Goal: Information Seeking & Learning: Learn about a topic

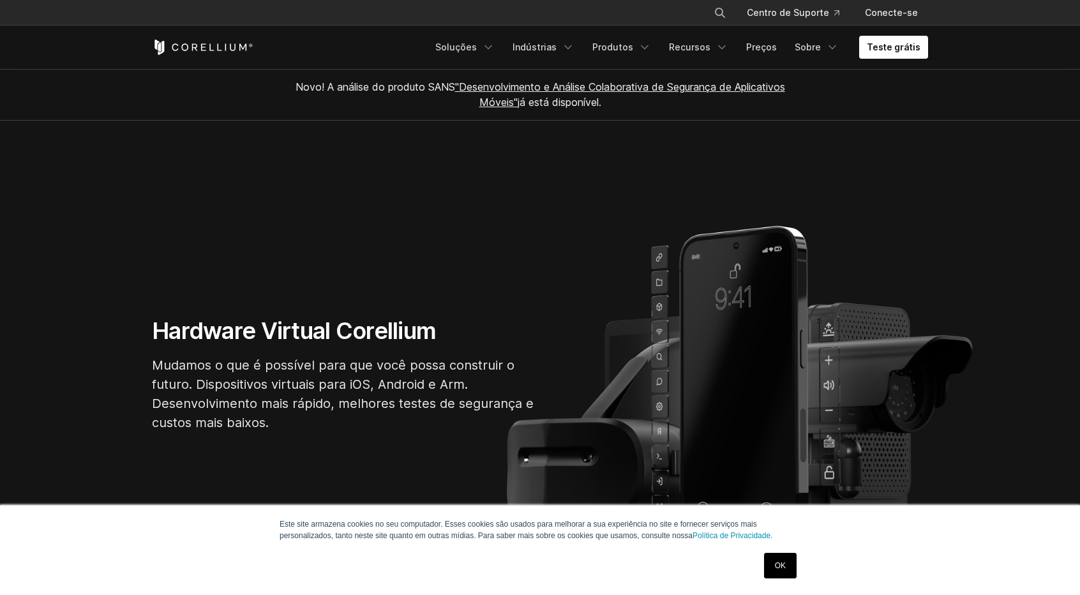
click at [789, 560] on link "OK" at bounding box center [780, 566] width 33 height 26
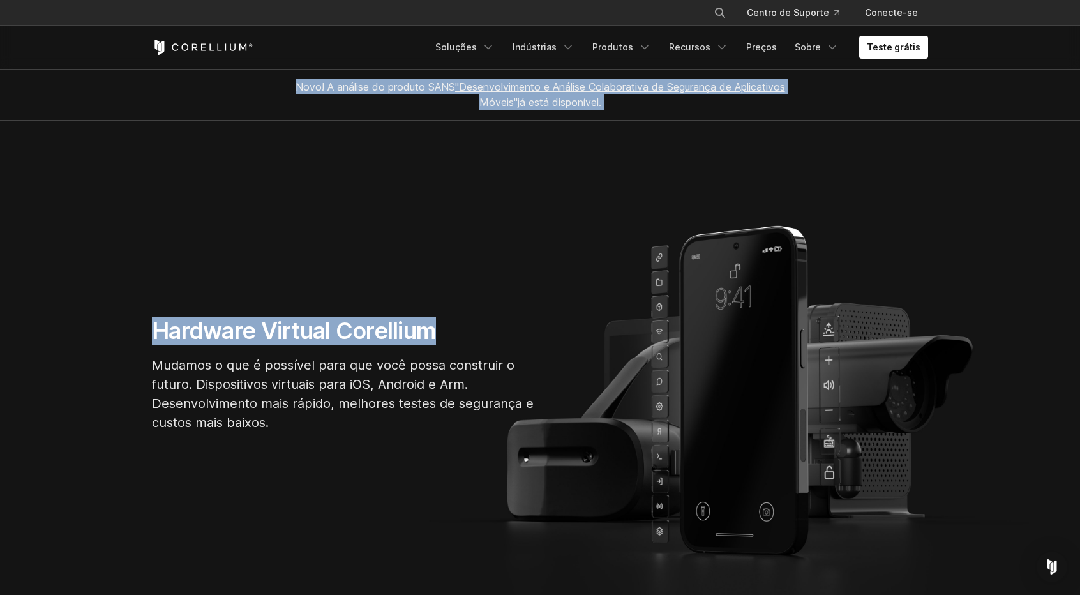
drag, startPoint x: 283, startPoint y: 87, endPoint x: 562, endPoint y: 211, distance: 305.2
click at [562, 211] on div "Novo! A análise do produto SANS "Desenvolvimento e Análise Colaborativa de Segu…" at bounding box center [540, 353] width 1080 height 569
click at [547, 169] on section "Hardware Virtual Corellium Mudamos o que é possível para que você possa constru…" at bounding box center [540, 380] width 1080 height 518
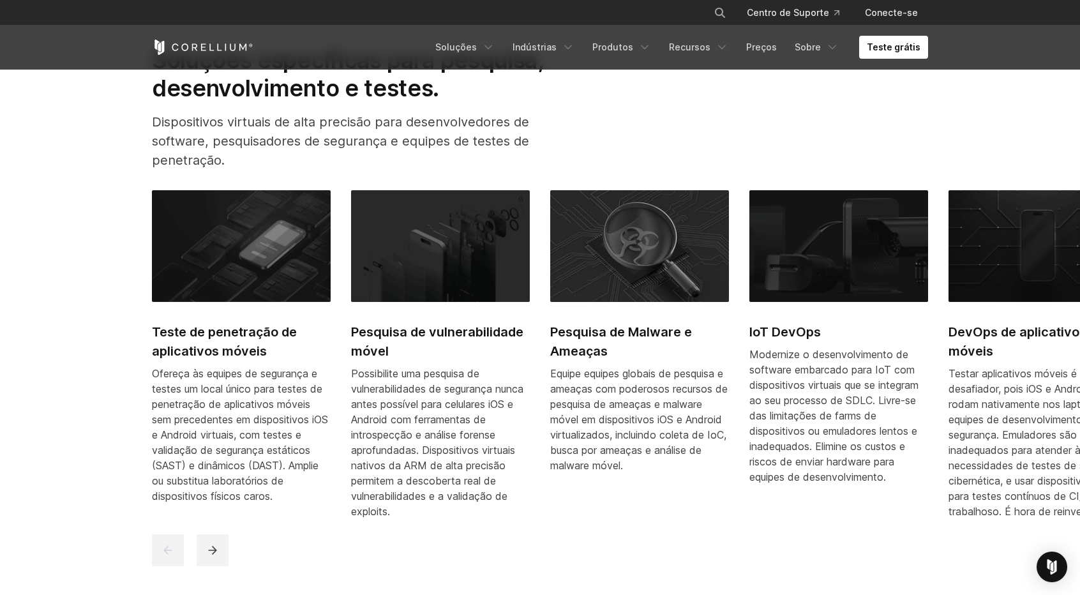
scroll to position [638, 0]
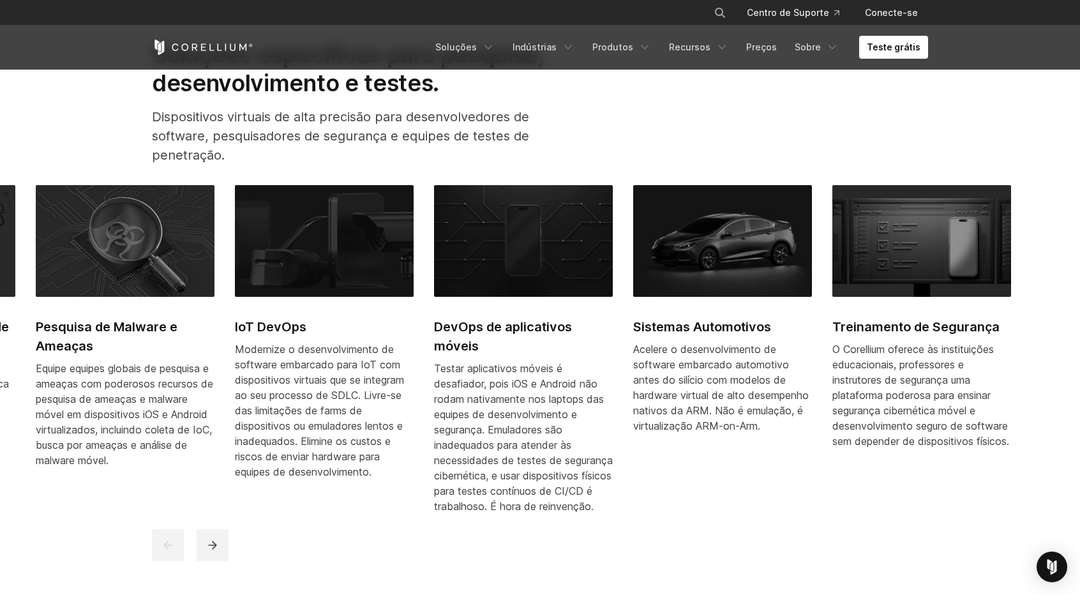
drag, startPoint x: 818, startPoint y: 458, endPoint x: 301, endPoint y: 459, distance: 517.1
click at [301, 459] on font "Modernize o desenvolvimento de software embarcado para IoT com dispositivos vir…" at bounding box center [319, 410] width 169 height 135
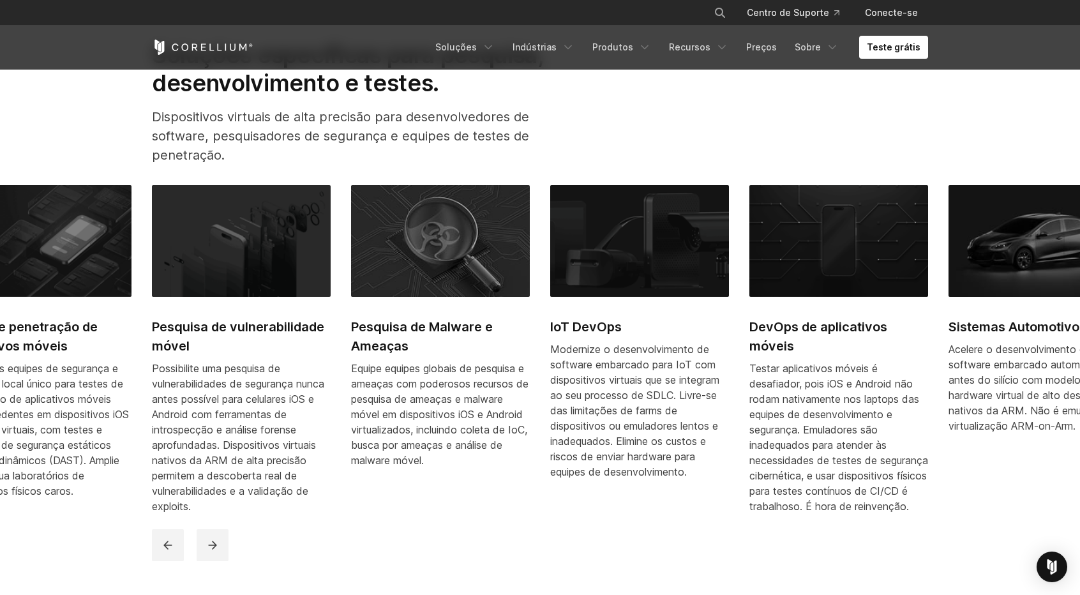
drag, startPoint x: 773, startPoint y: 379, endPoint x: 381, endPoint y: 403, distance: 393.3
click at [750, 401] on font "Testar aplicativos móveis é desafiador, pois iOS e Android não rodam nativament…" at bounding box center [839, 437] width 179 height 151
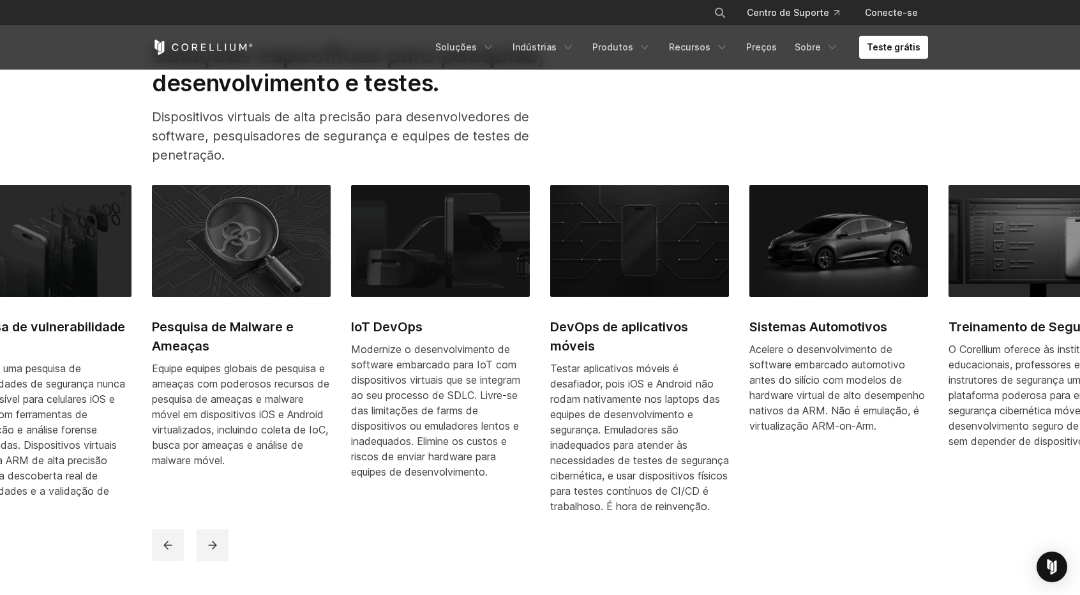
drag, startPoint x: 514, startPoint y: 380, endPoint x: 582, endPoint y: 375, distance: 67.8
click at [520, 379] on font "Modernize o desenvolvimento de software embarcado para IoT com dispositivos vir…" at bounding box center [435, 410] width 169 height 135
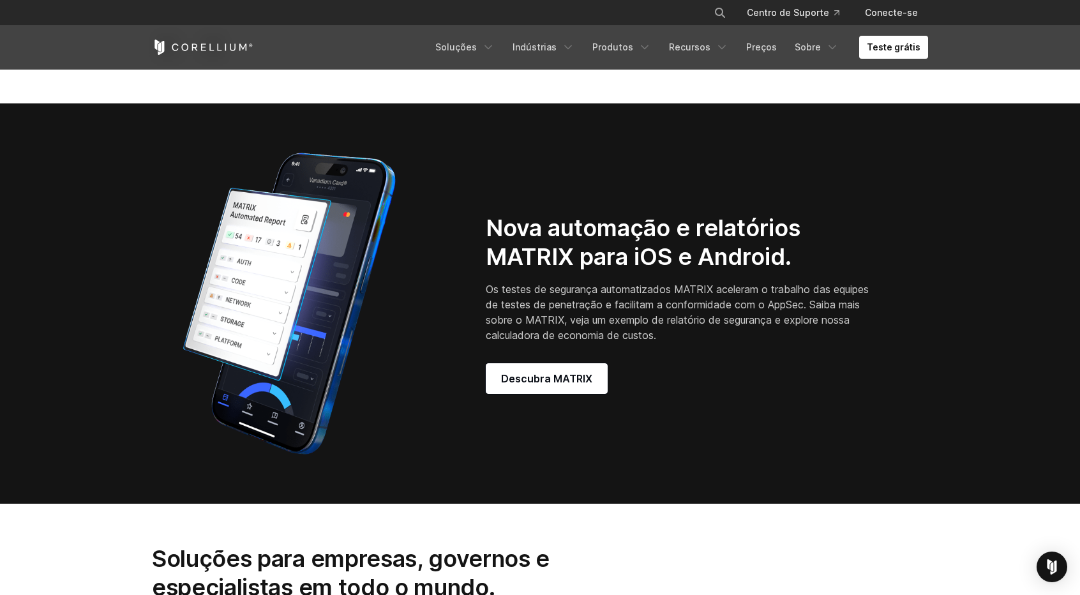
scroll to position [1149, 0]
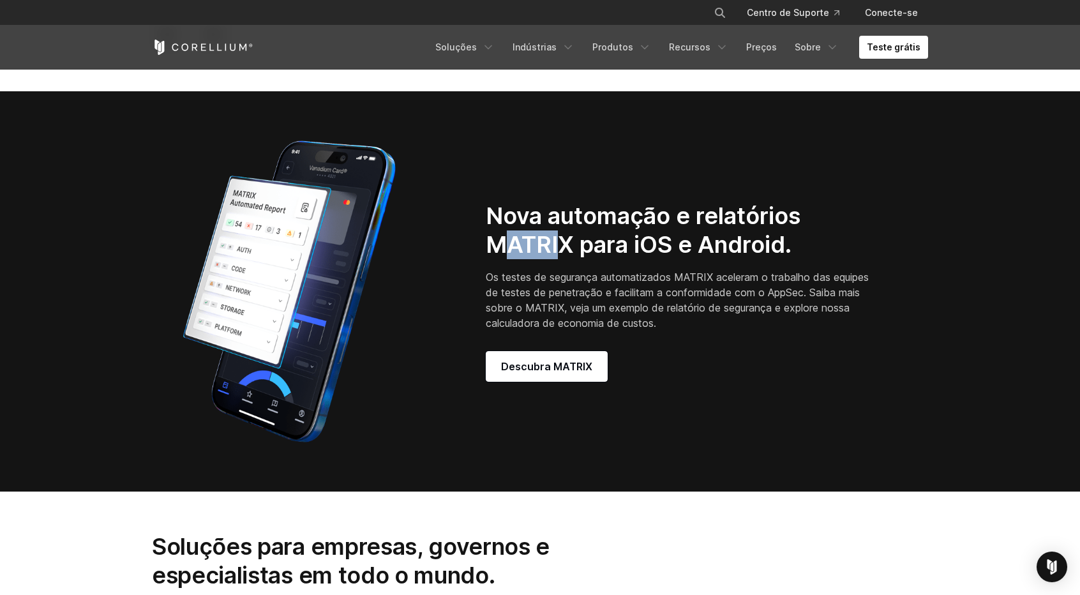
drag, startPoint x: 508, startPoint y: 270, endPoint x: 564, endPoint y: 260, distance: 57.1
click at [559, 259] on font "Nova automação e relatórios MATRIX para iOS e Android." at bounding box center [643, 230] width 315 height 57
click at [519, 292] on font "Os testes de segurança automatizados MATRIX aceleram o trabalho das equipes de …" at bounding box center [677, 300] width 383 height 59
drag, startPoint x: 481, startPoint y: 298, endPoint x: 757, endPoint y: 353, distance: 281.3
click at [757, 353] on div "Nova automação e relatórios MATRIX para iOS e Android. Os testes de segurança a…" at bounding box center [707, 292] width 468 height 180
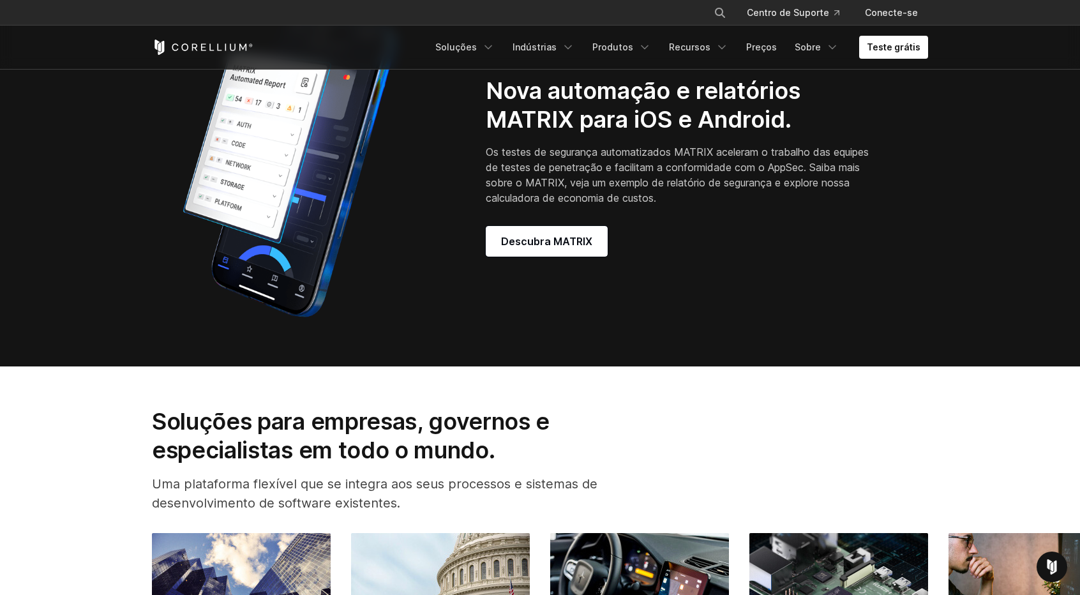
scroll to position [958, 0]
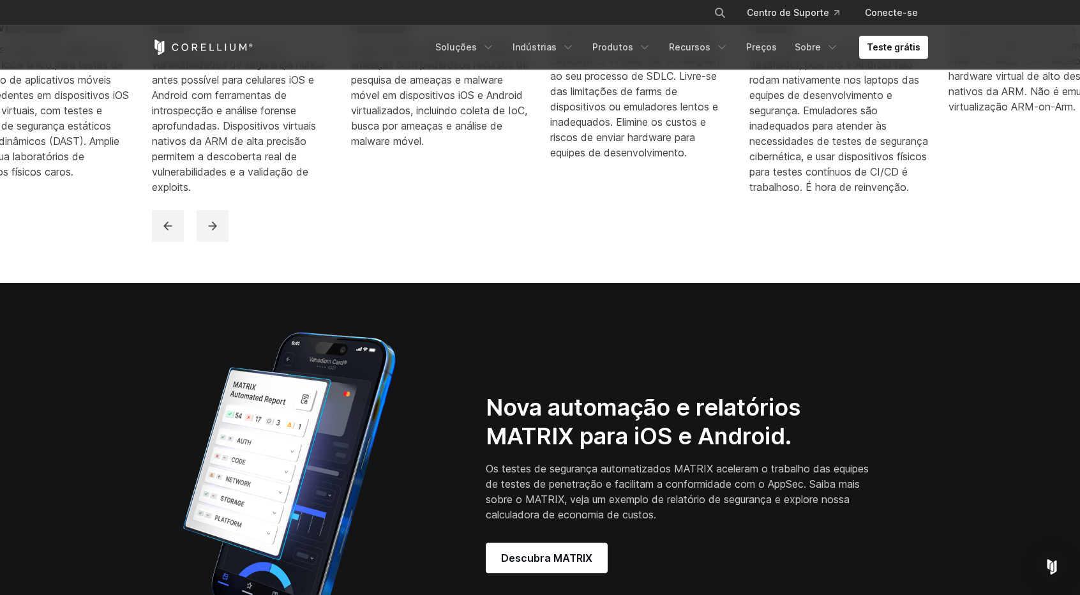
click at [769, 34] on div "Teste grátis Soluções" at bounding box center [540, 47] width 776 height 43
click at [761, 40] on link "Preços" at bounding box center [762, 47] width 46 height 23
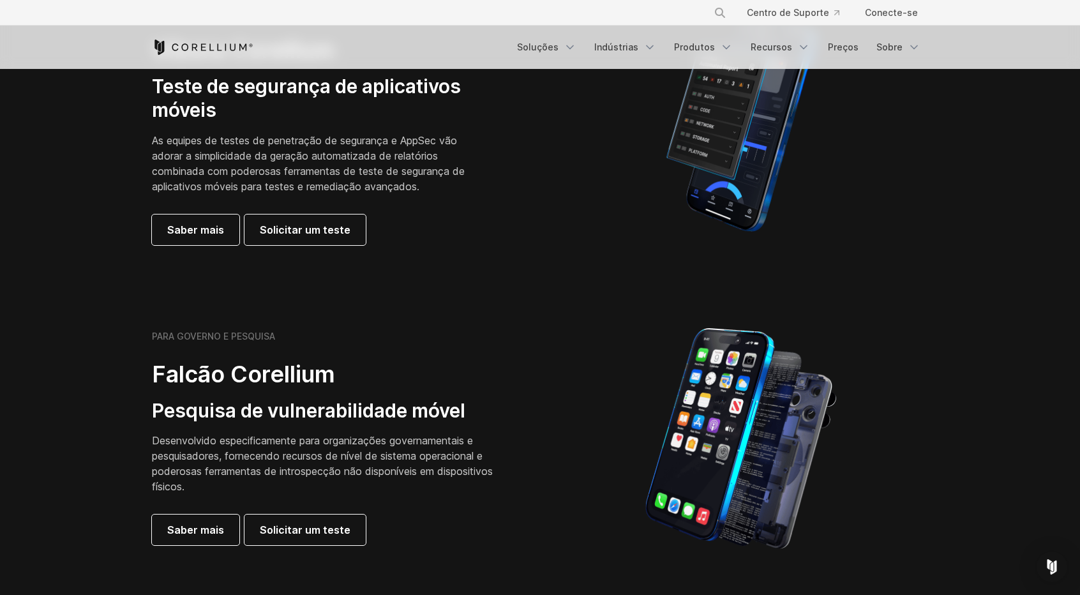
scroll to position [128, 0]
